Goal: Transaction & Acquisition: Purchase product/service

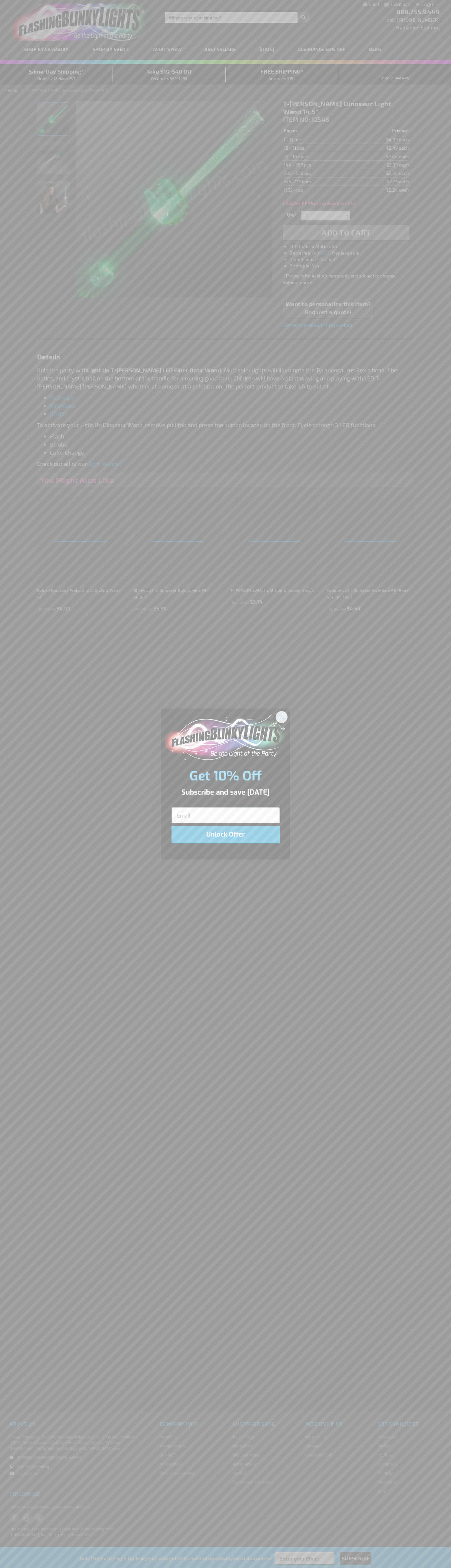
click at [282, 716] on icon "Close dialog" at bounding box center [281, 716] width 5 height 5
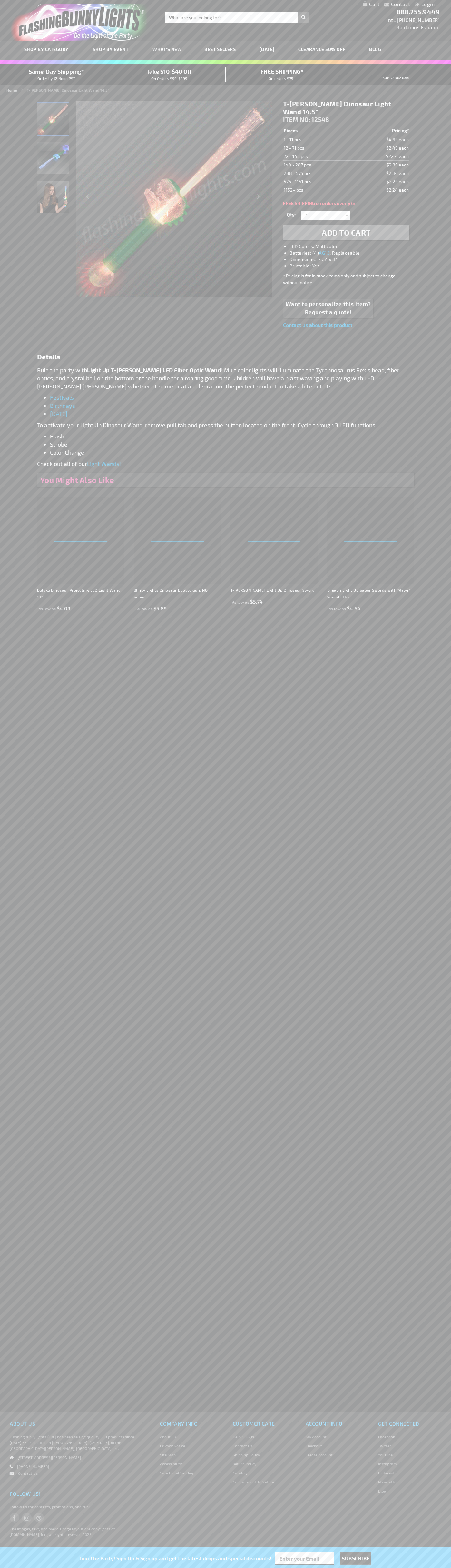
click at [346, 227] on span "Add to Cart" at bounding box center [346, 232] width 49 height 9
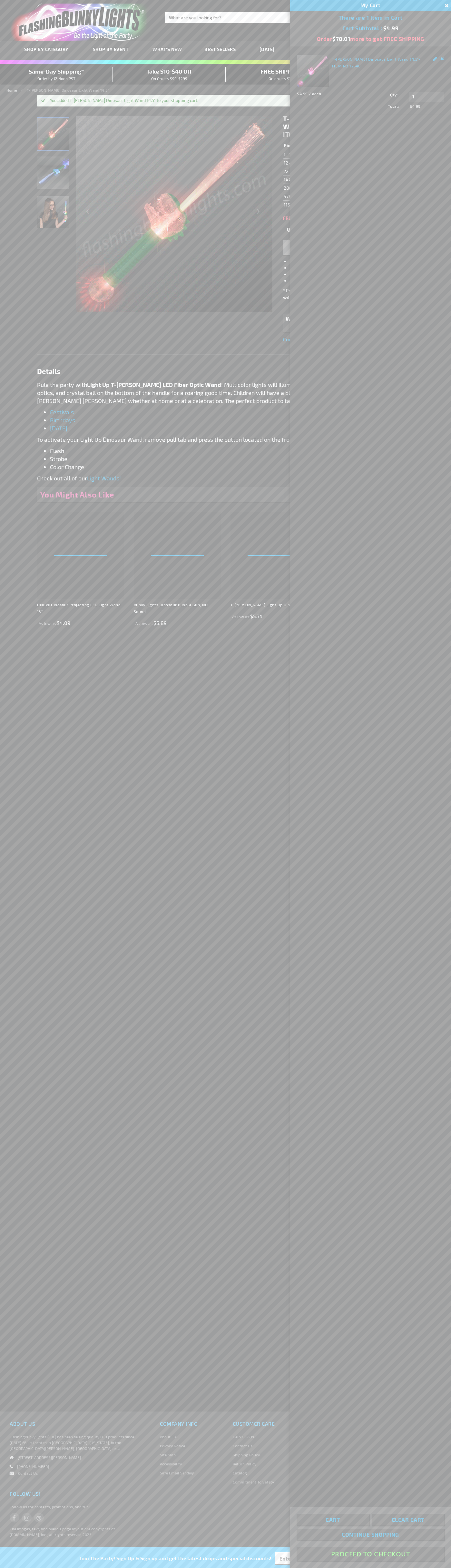
click at [371, 1554] on button "Proceed To Checkout" at bounding box center [370, 1554] width 147 height 15
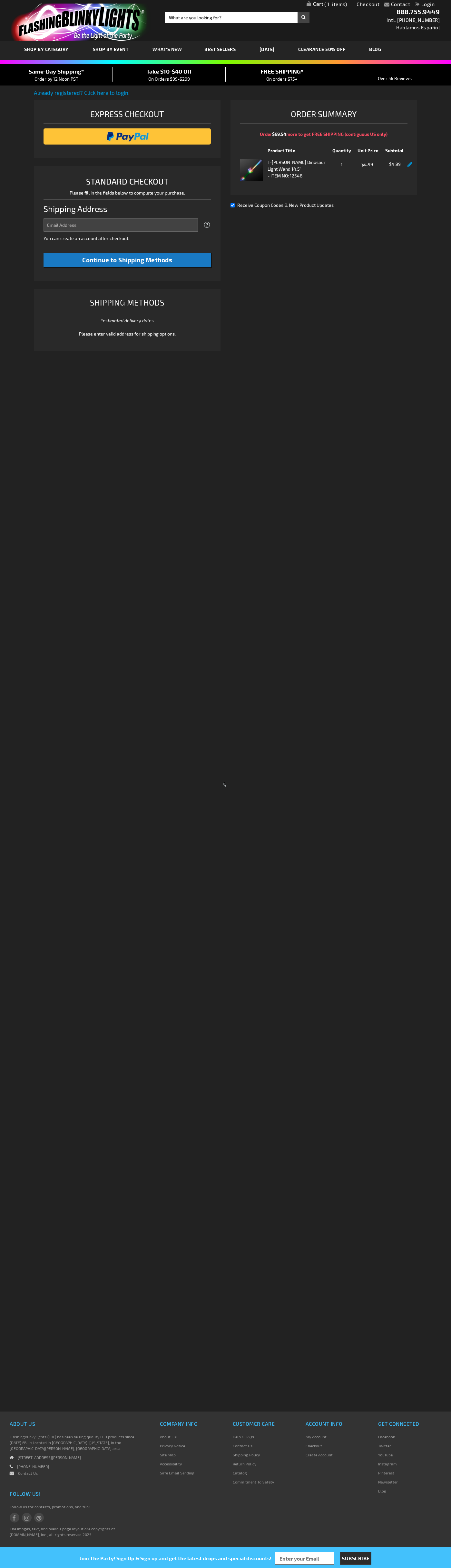
select select "US"
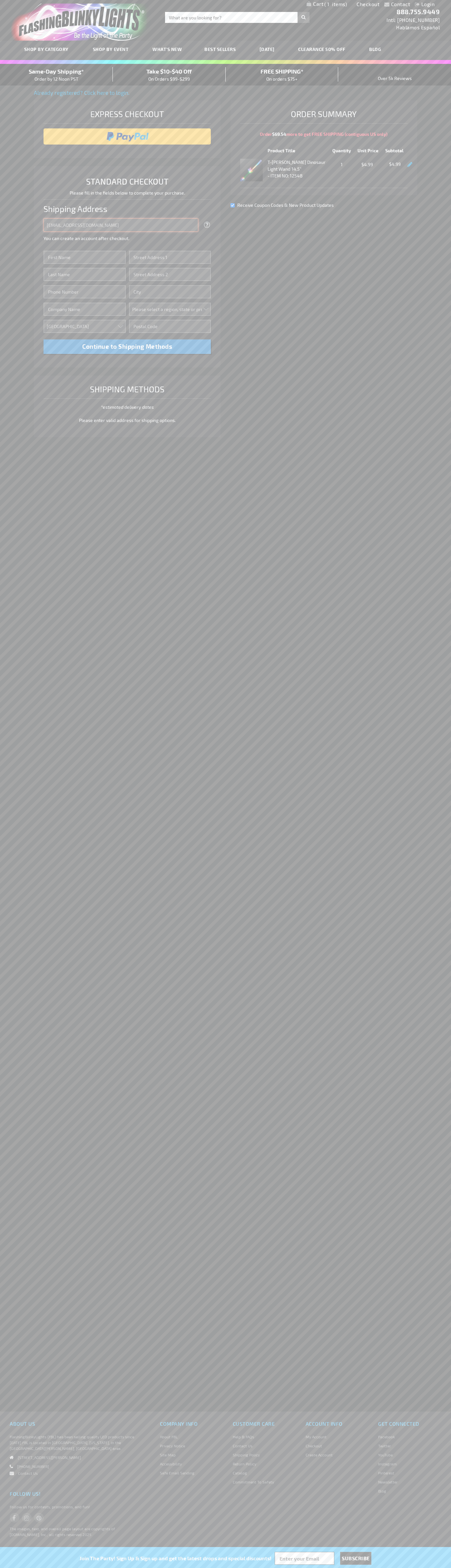
type input "[EMAIL_ADDRESS][DOMAIN_NAME]"
type input "[PERSON_NAME]"
type input "[STREET_ADDRESS]"
type input "First floor"
type input "boulder"
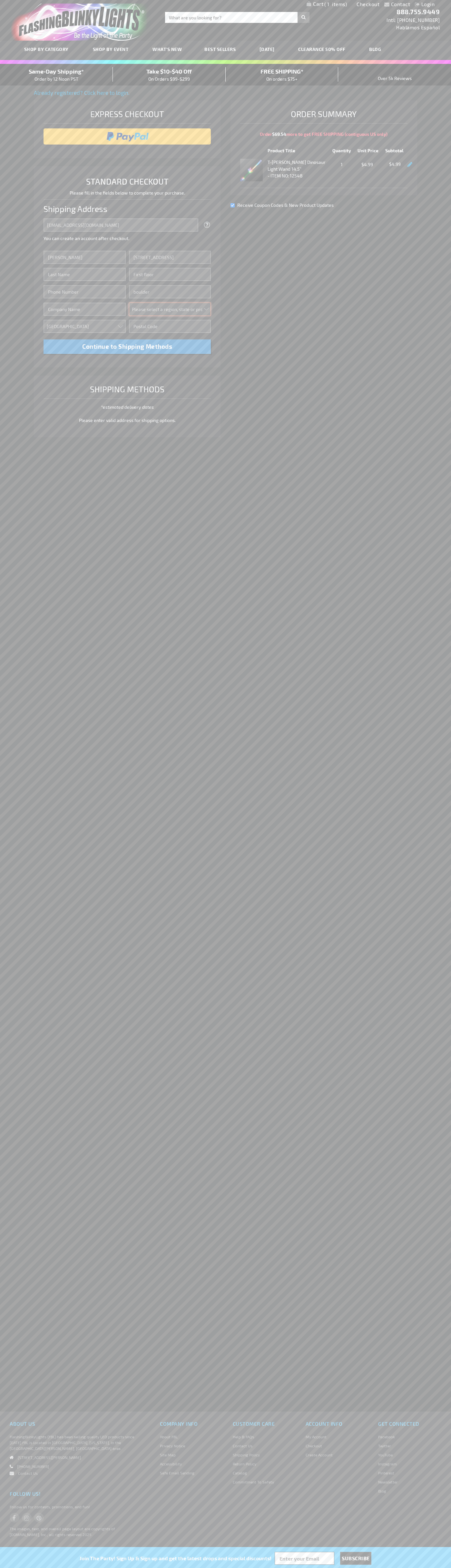
select select "13"
type input "80302"
type input "[PERSON_NAME]"
type input "6502530000"
type input "[PERSON_NAME]"
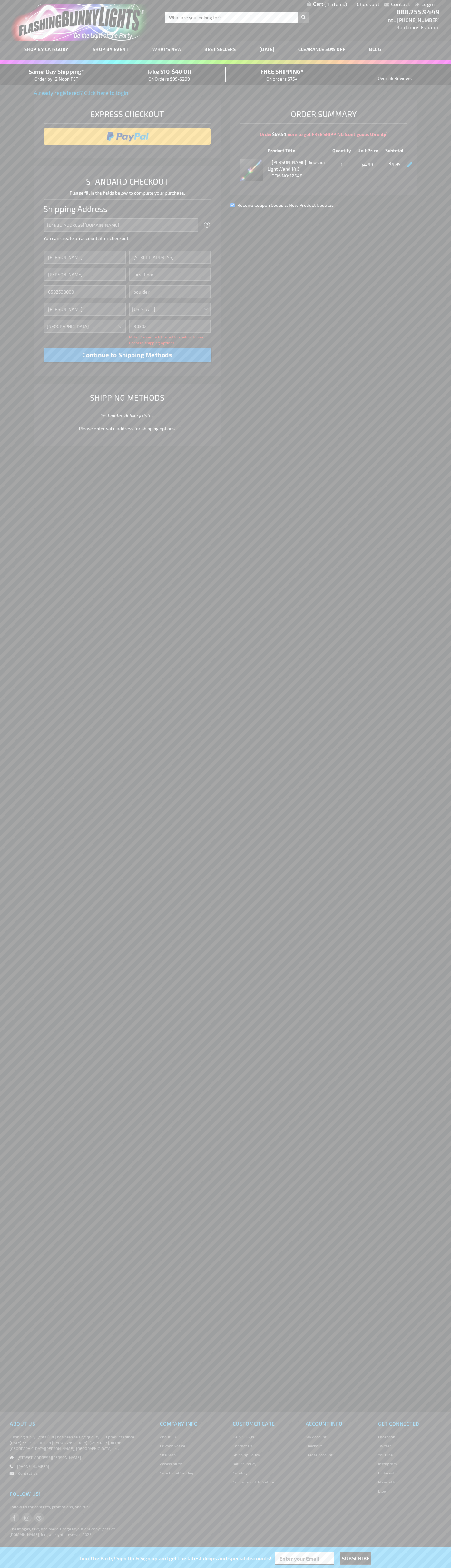
click at [56, 75] on div "Same-Day Shipping* Order by 12 Noon PST" at bounding box center [56, 75] width 113 height 15
click at [127, 136] on input "image" at bounding box center [127, 136] width 161 height 13
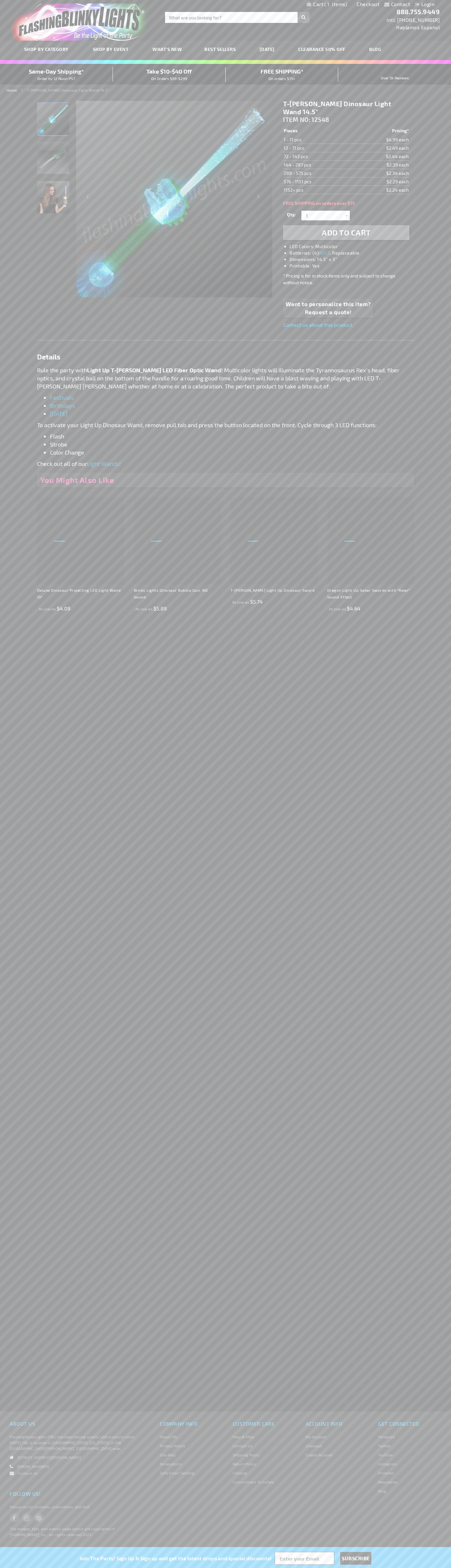
click at [327, 5] on span "1" at bounding box center [335, 4] width 23 height 6
